Goal: Information Seeking & Learning: Find specific fact

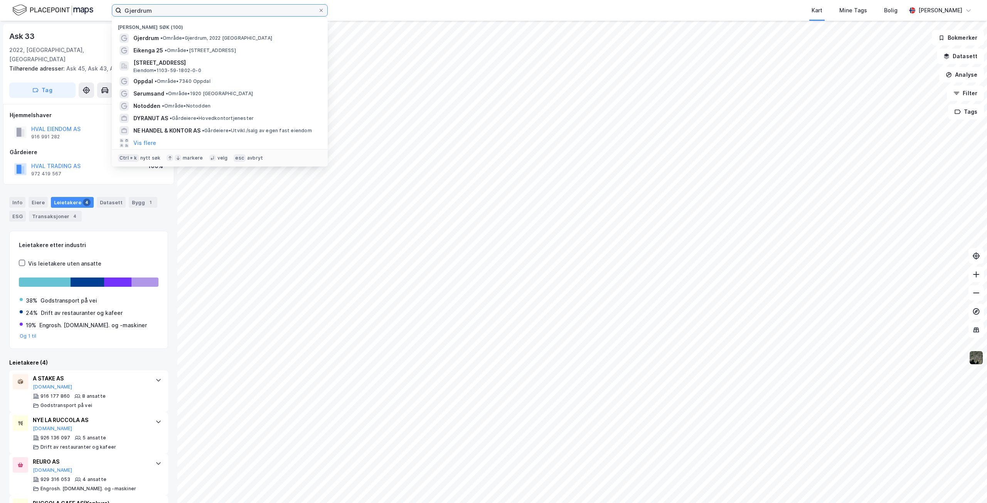
click at [302, 15] on input "Gjerdrum" at bounding box center [219, 11] width 197 height 12
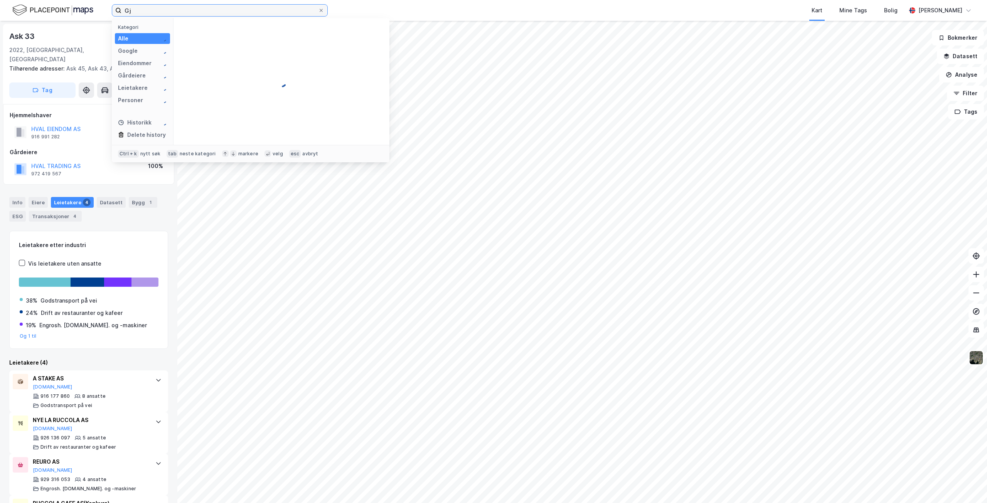
type input "G"
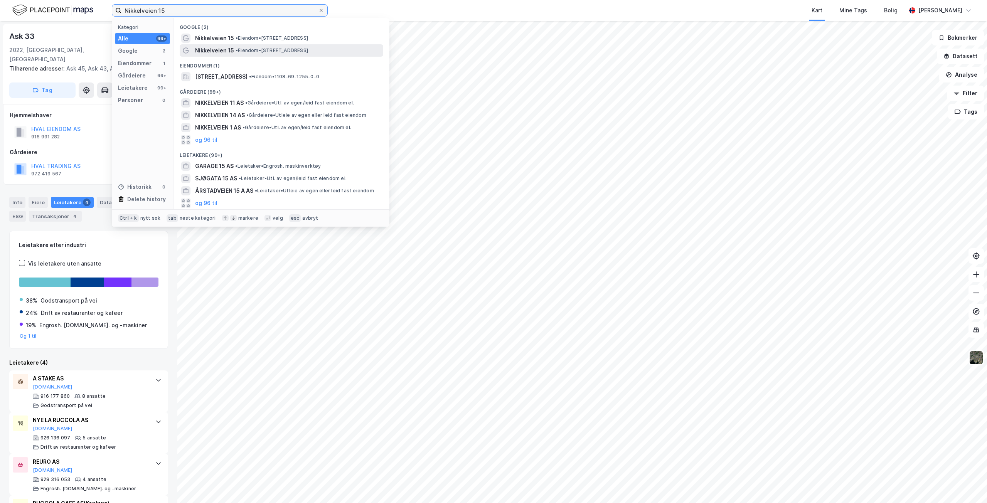
type input "Nikkelveien 15"
click at [282, 49] on span "• Eiendom • [STREET_ADDRESS]" at bounding box center [272, 50] width 72 height 6
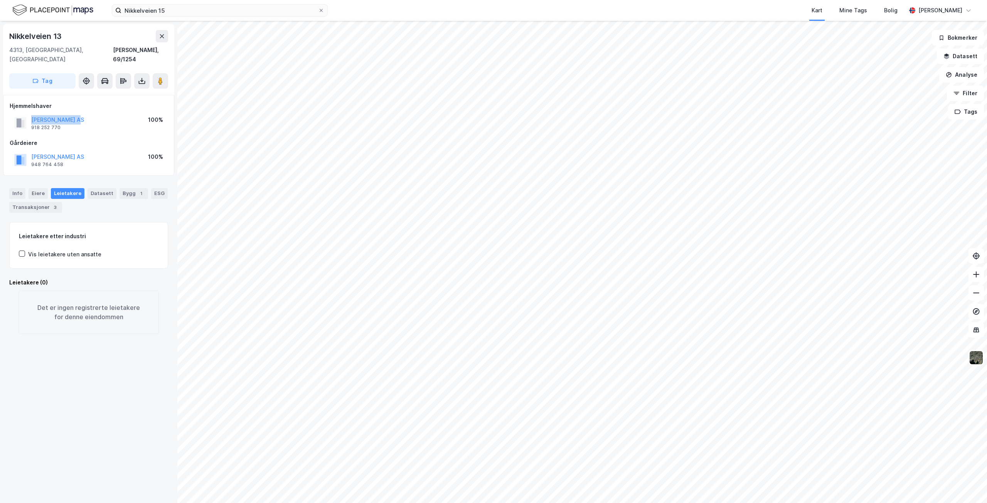
drag, startPoint x: 72, startPoint y: 110, endPoint x: 29, endPoint y: 112, distance: 43.2
click at [29, 114] on div "[PERSON_NAME] AS 918 252 770 100%" at bounding box center [89, 123] width 158 height 19
copy button "[PERSON_NAME] AS"
